Goal: Transaction & Acquisition: Purchase product/service

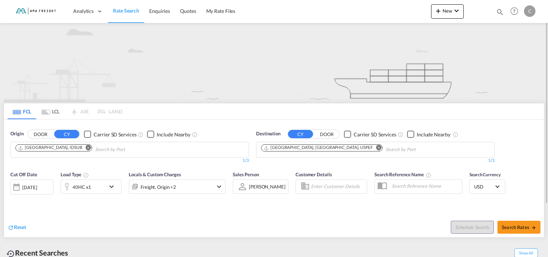
click at [81, 148] on button "Remove" at bounding box center [86, 147] width 11 height 7
click at [56, 150] on body "Analytics Reports Rate Search Enquiries Quotes My Rate Files Analytics" at bounding box center [274, 128] width 548 height 257
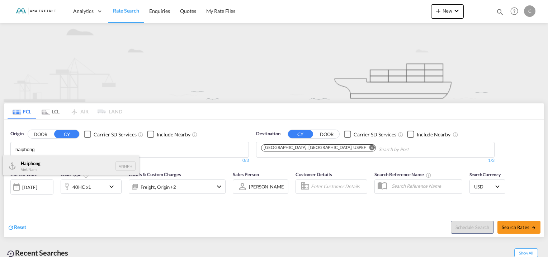
type input "haiphong"
click at [50, 163] on div "Haiphong Viet Nam VNHPH" at bounding box center [71, 166] width 136 height 22
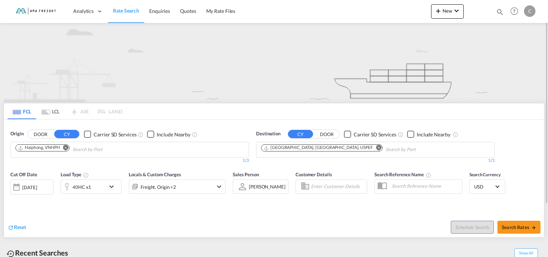
click at [376, 147] on md-icon "Remove" at bounding box center [378, 147] width 5 height 5
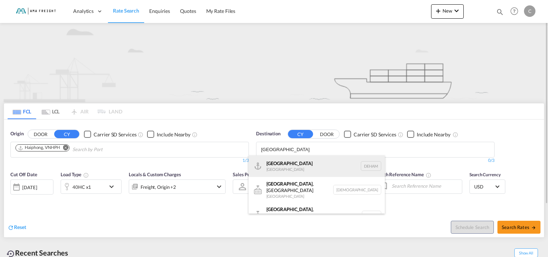
type input "[GEOGRAPHIC_DATA]"
click at [278, 165] on div "Hamburg [GEOGRAPHIC_DATA] [GEOGRAPHIC_DATA]" at bounding box center [316, 166] width 136 height 22
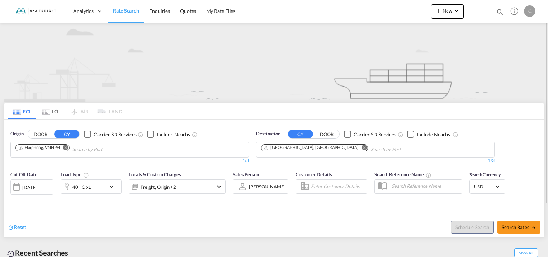
click at [109, 185] on md-icon "icon-chevron-down" at bounding box center [113, 186] width 12 height 9
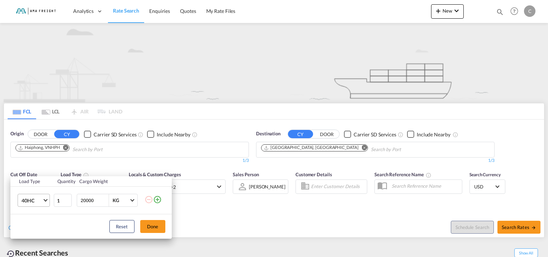
click at [46, 199] on span "Choose: \a40HC" at bounding box center [45, 200] width 4 height 4
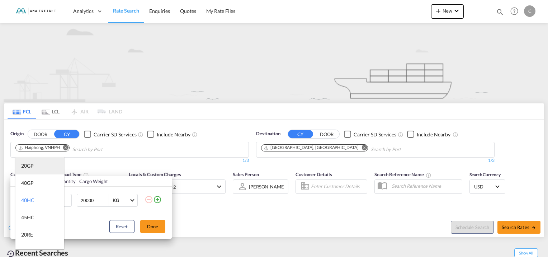
click at [45, 167] on md-option "20GP" at bounding box center [39, 165] width 49 height 17
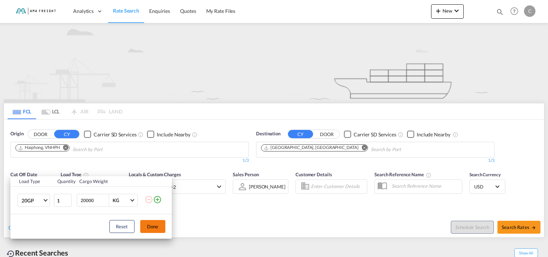
click at [153, 228] on button "Done" at bounding box center [152, 226] width 25 height 13
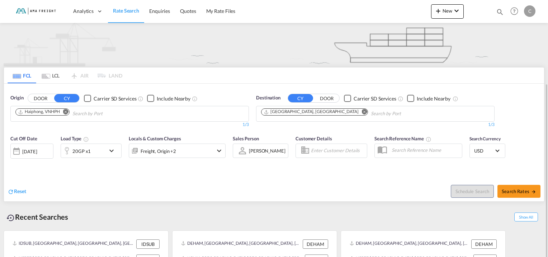
scroll to position [66, 0]
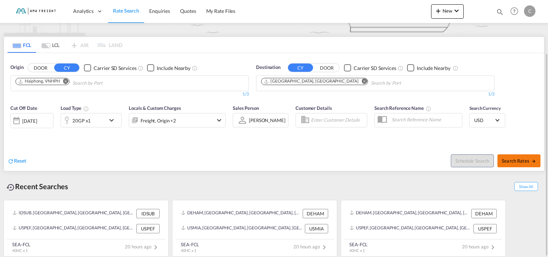
click at [521, 158] on span "Search Rates" at bounding box center [518, 161] width 34 height 6
type input "VNHPH to DEHAM / [DATE]"
